Goal: Information Seeking & Learning: Learn about a topic

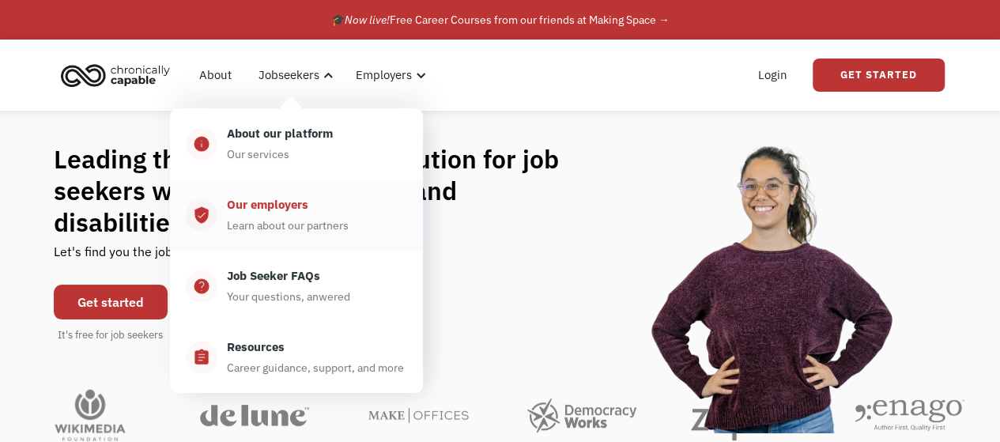
click at [255, 204] on div "Our employers" at bounding box center [267, 204] width 81 height 19
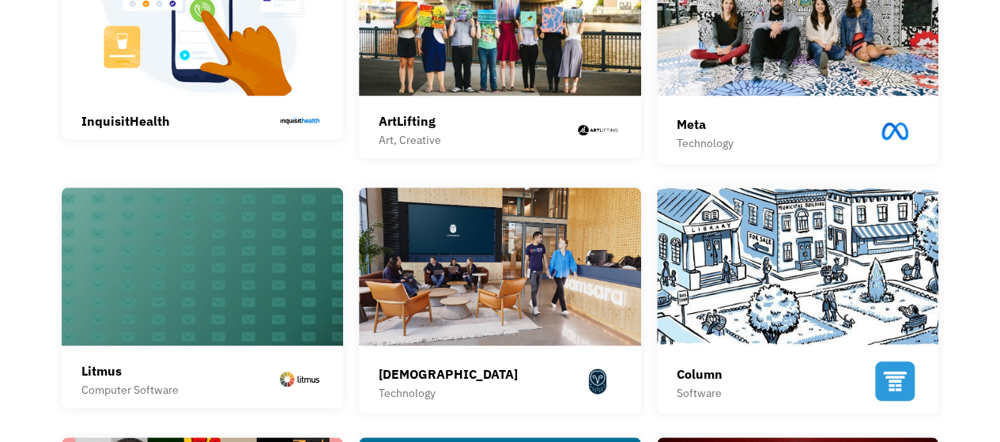
scroll to position [395, 0]
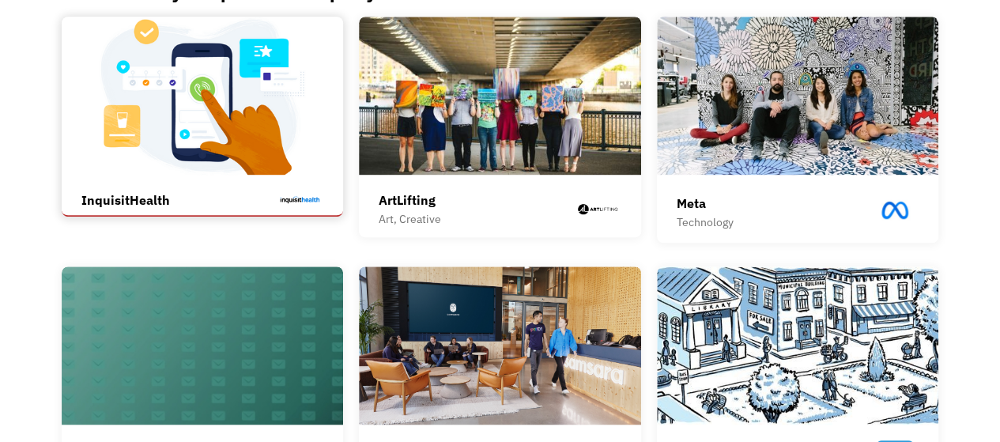
click at [169, 183] on div "InquisitHealth InquisitHealth helps patients manage chronic conditions and live…" at bounding box center [202, 199] width 243 height 32
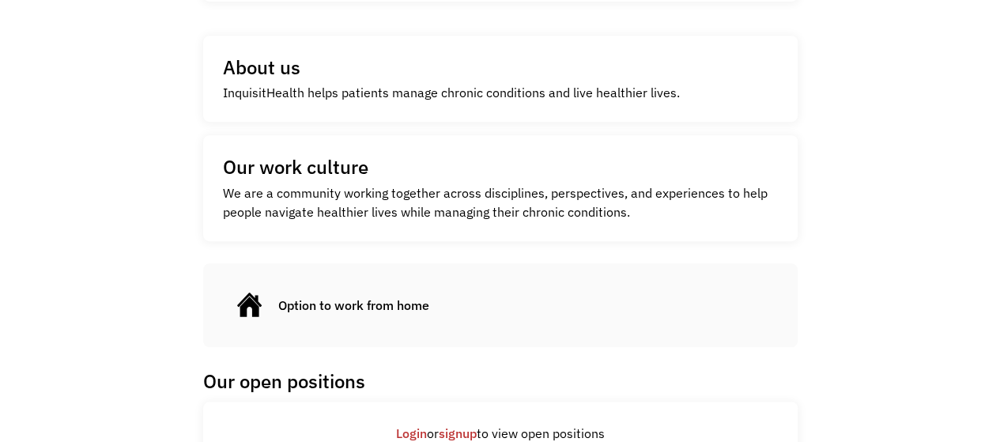
scroll to position [273, 0]
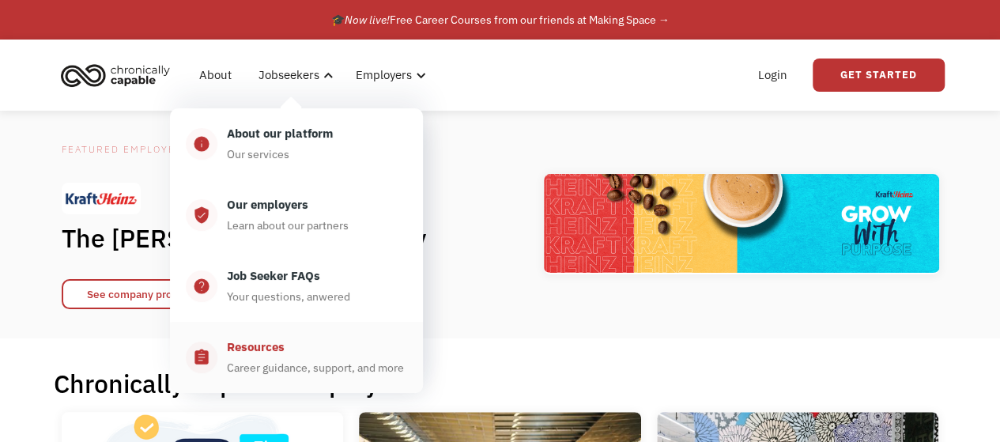
click at [280, 361] on div "Career guidance, support, and more" at bounding box center [315, 367] width 177 height 19
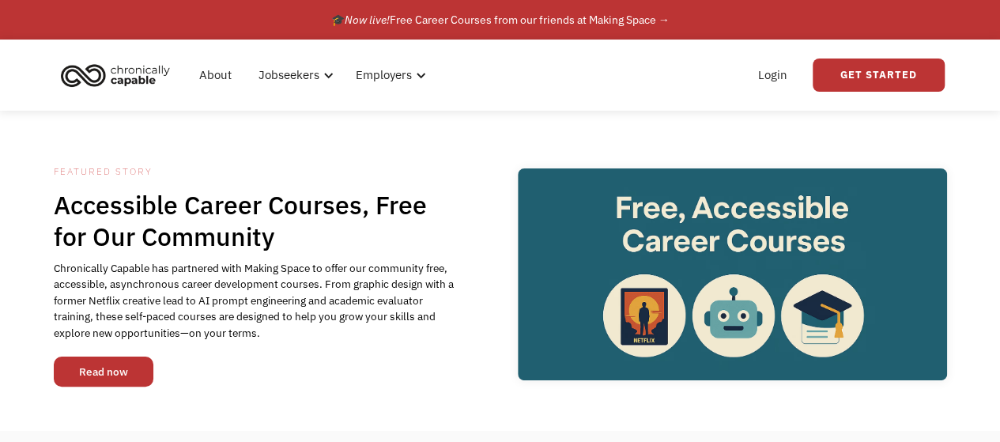
click at [100, 370] on link "Read now" at bounding box center [104, 372] width 100 height 30
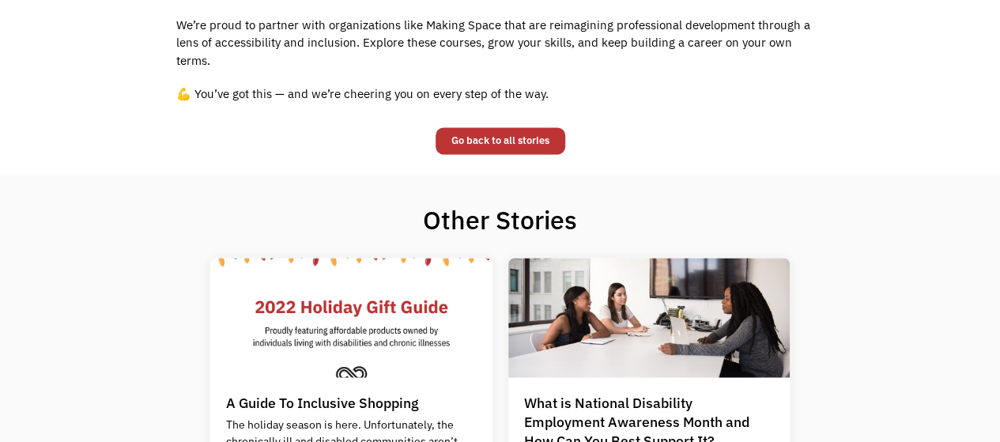
scroll to position [949, 0]
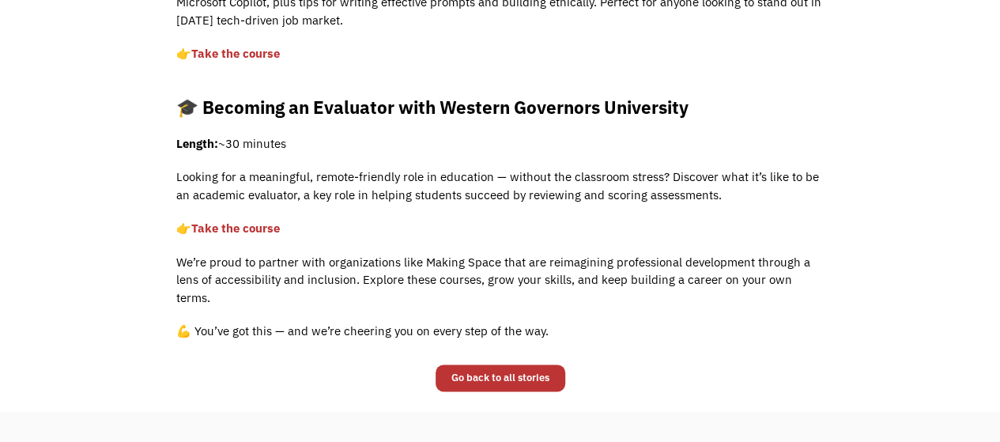
click at [260, 226] on link "Take the course" at bounding box center [235, 228] width 89 height 15
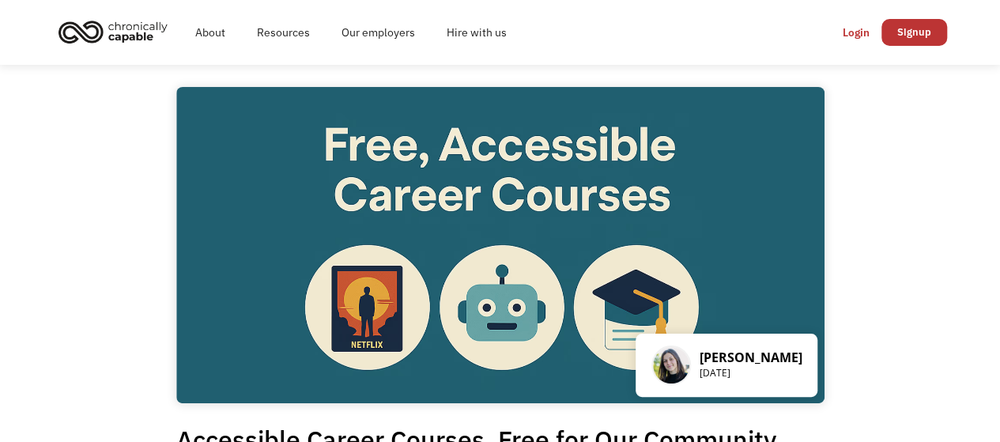
click at [112, 40] on img "home" at bounding box center [113, 31] width 119 height 35
